Goal: Navigation & Orientation: Find specific page/section

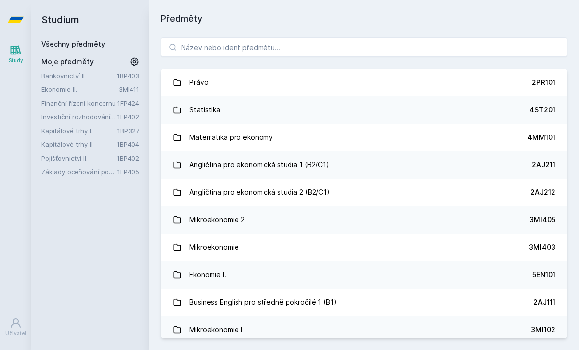
click at [105, 105] on link "Finanční řízení koncernu" at bounding box center [79, 103] width 76 height 10
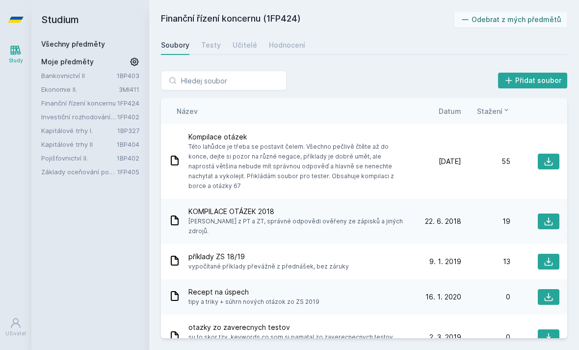
click at [285, 47] on div "Hodnocení" at bounding box center [287, 45] width 36 height 10
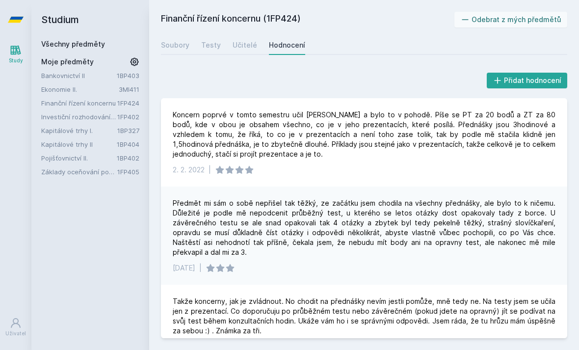
click at [185, 42] on div "Soubory" at bounding box center [175, 45] width 28 height 10
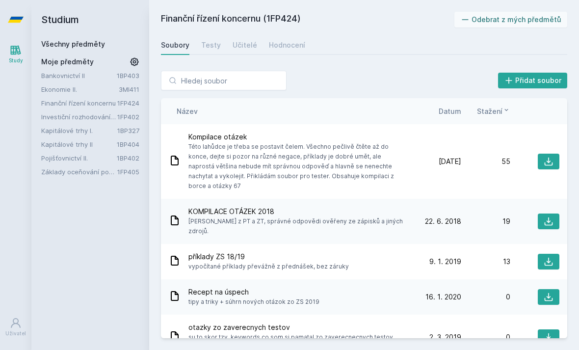
click at [68, 84] on link "Ekonomie II." at bounding box center [80, 89] width 78 height 10
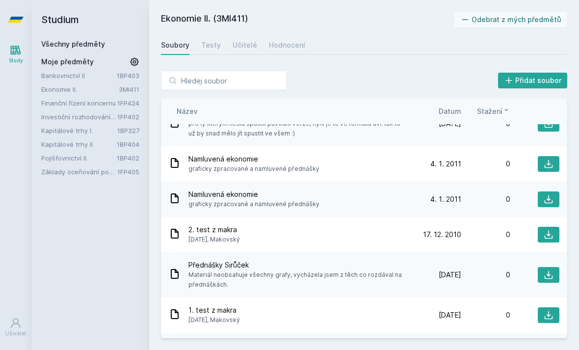
click at [402, 106] on span "Datum" at bounding box center [450, 111] width 23 height 10
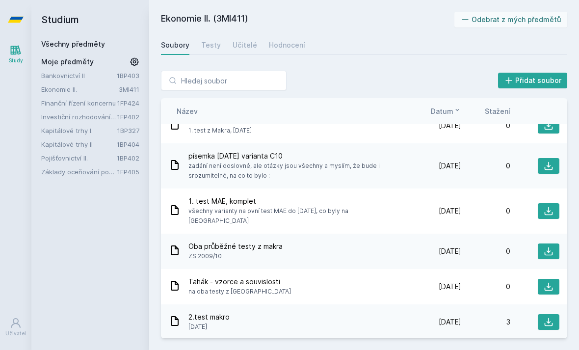
scroll to position [1778, 0]
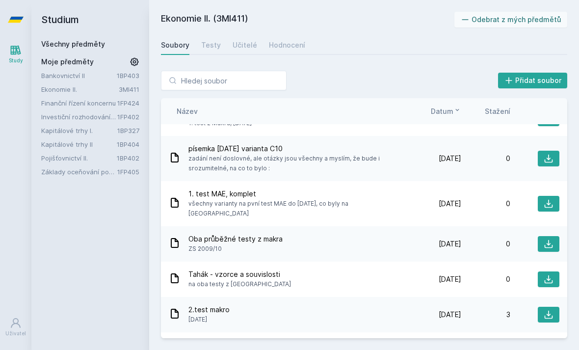
click at [402, 106] on span "Datum" at bounding box center [442, 111] width 23 height 10
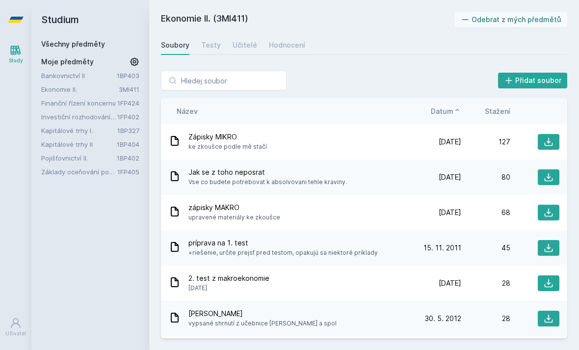
scroll to position [0, 0]
